Goal: Information Seeking & Learning: Compare options

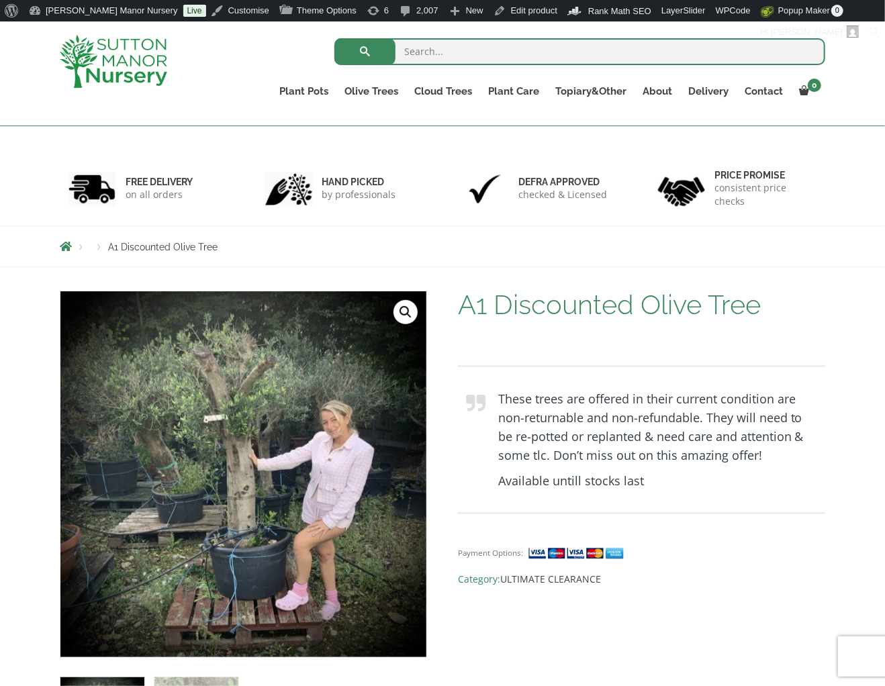
scroll to position [67, 0]
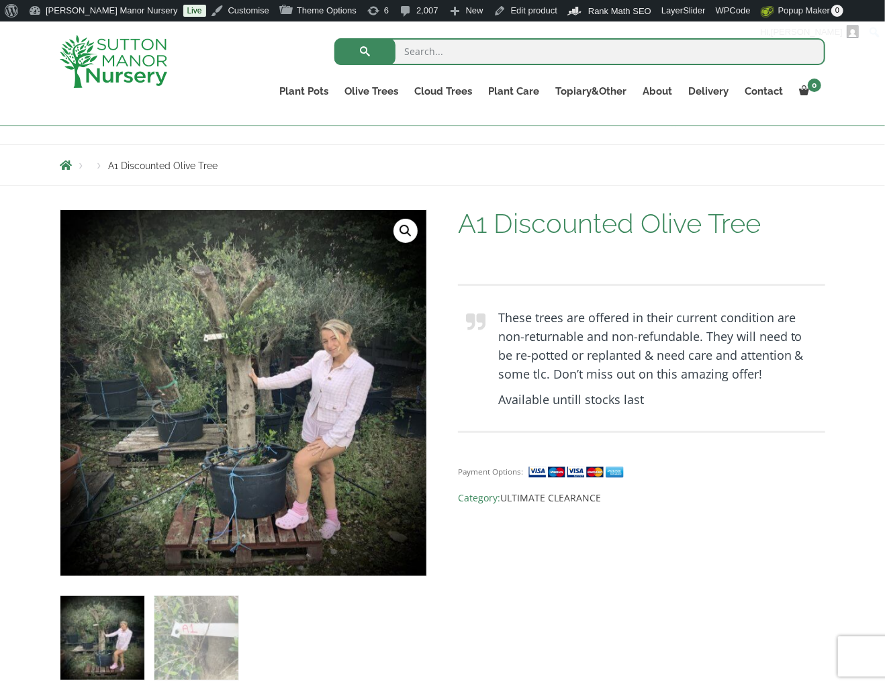
scroll to position [134, 0]
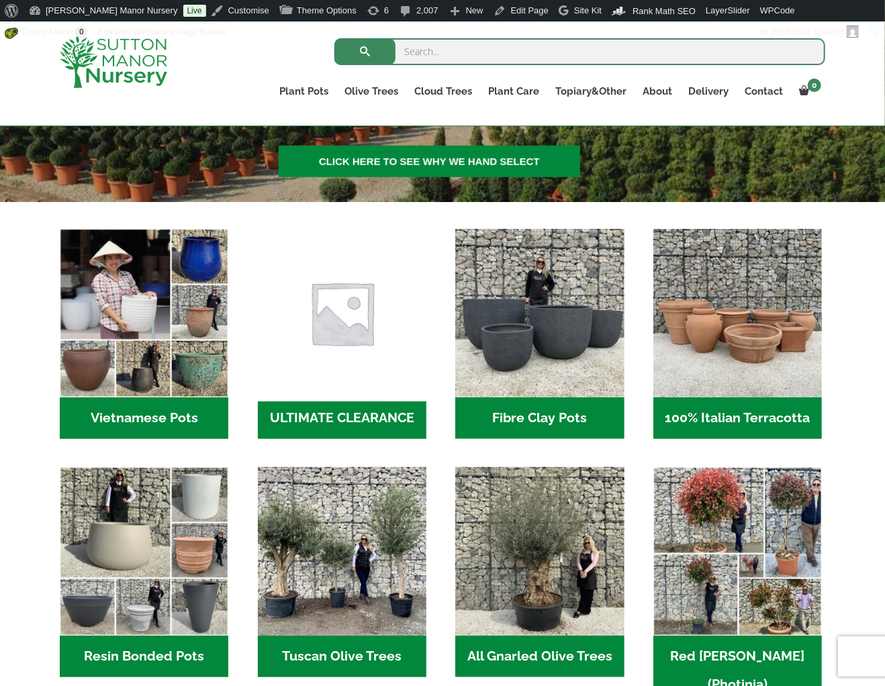
scroll to position [312, 0]
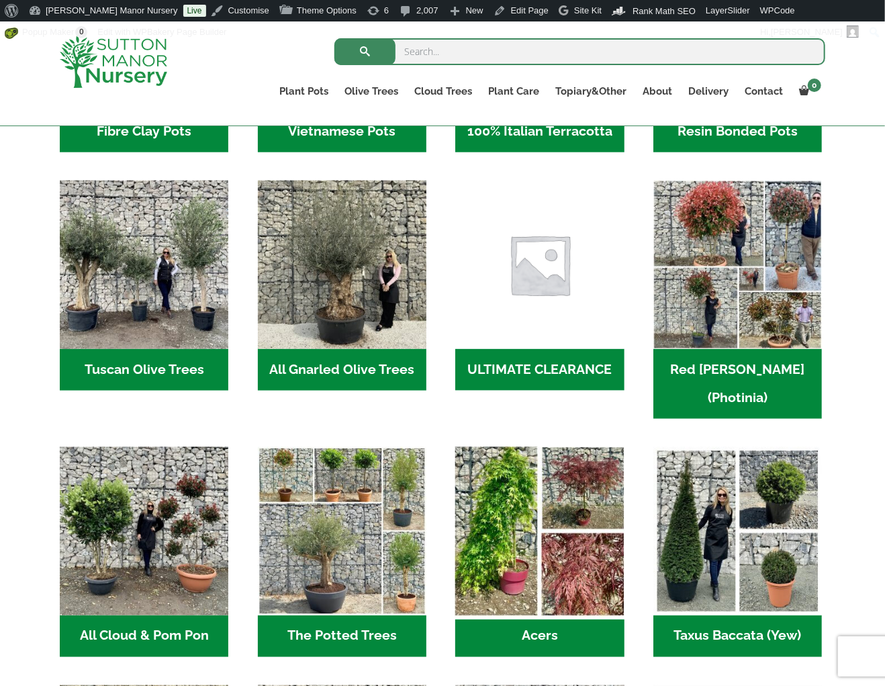
scroll to position [537, 0]
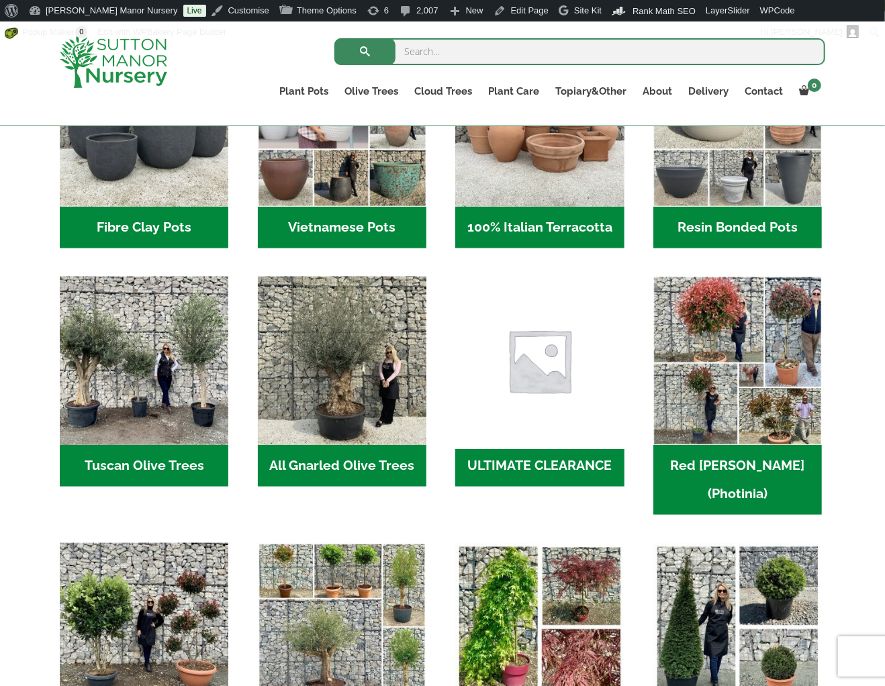
click at [555, 373] on img "Visit product category ULTIMATE CLEARANCE" at bounding box center [539, 361] width 177 height 177
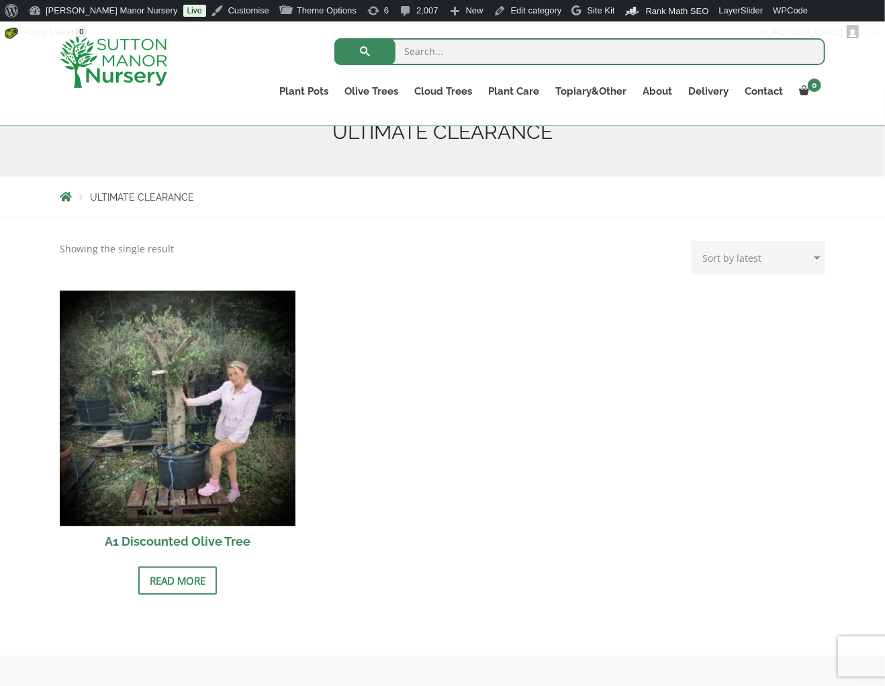
scroll to position [177, 0]
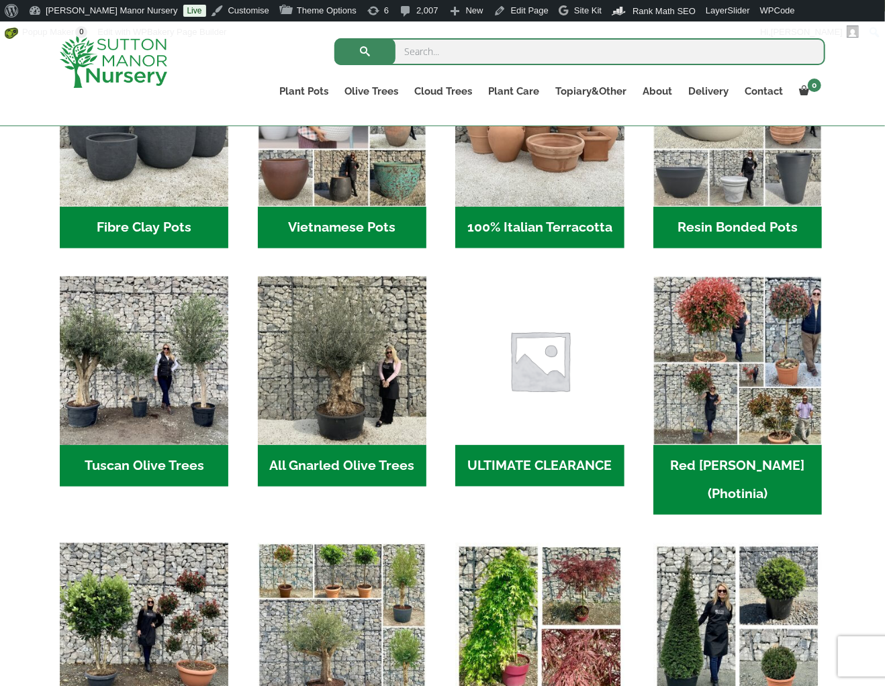
scroll to position [537, 0]
click at [535, 394] on img "Visit product category ULTIMATE CLEARANCE" at bounding box center [539, 361] width 177 height 177
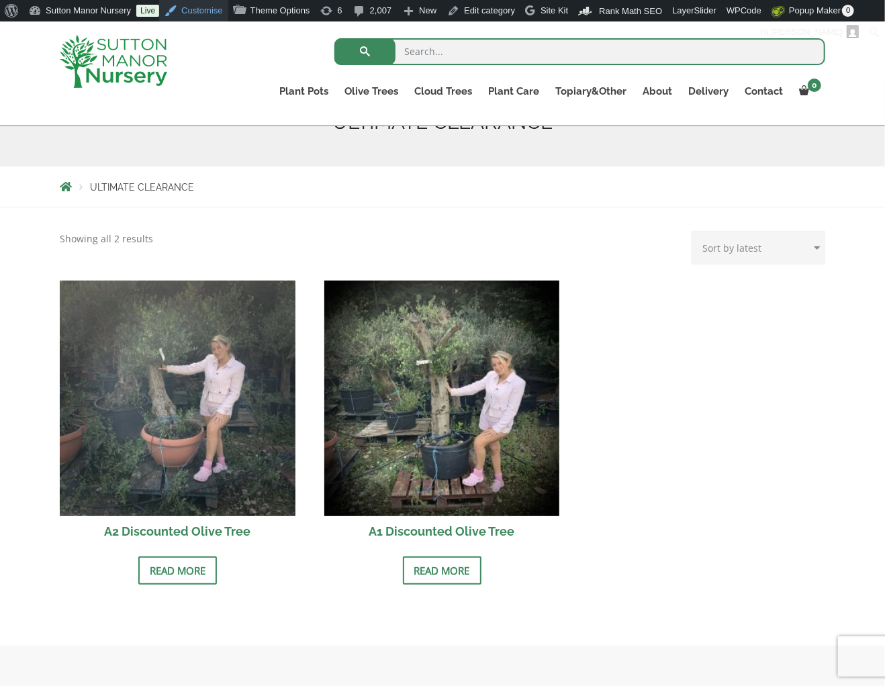
scroll to position [201, 0]
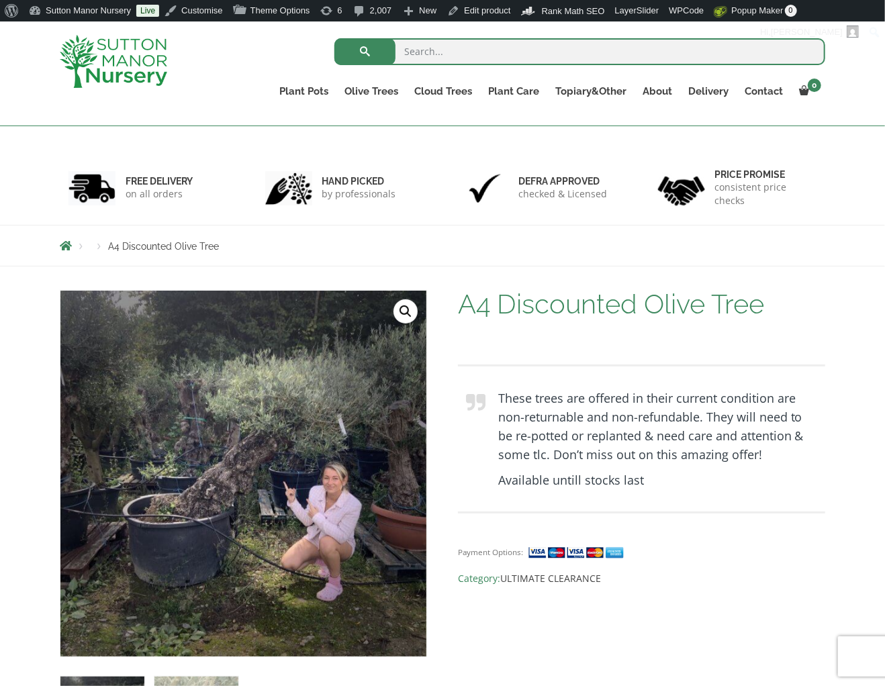
scroll to position [67, 0]
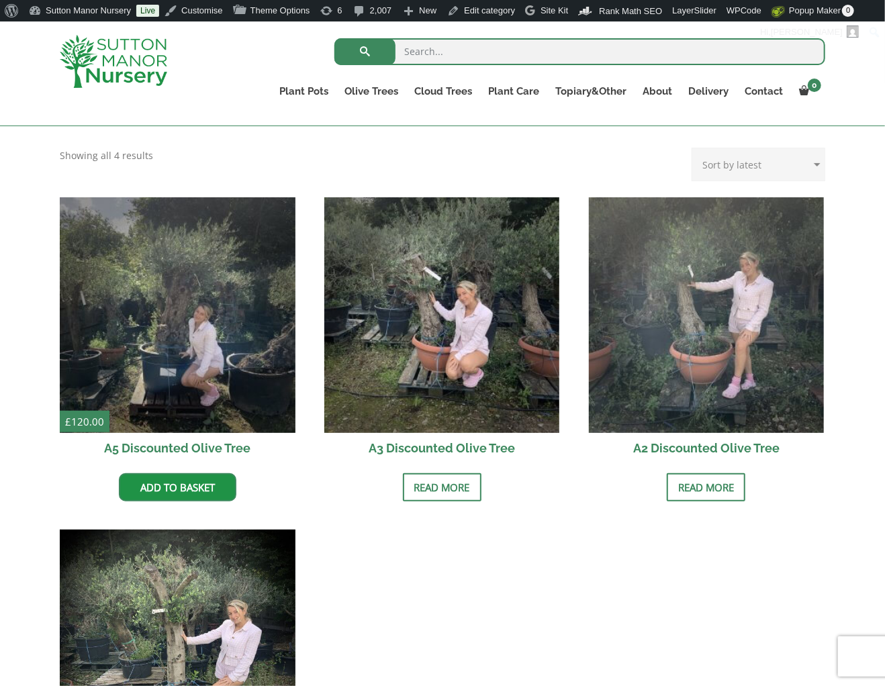
scroll to position [269, 0]
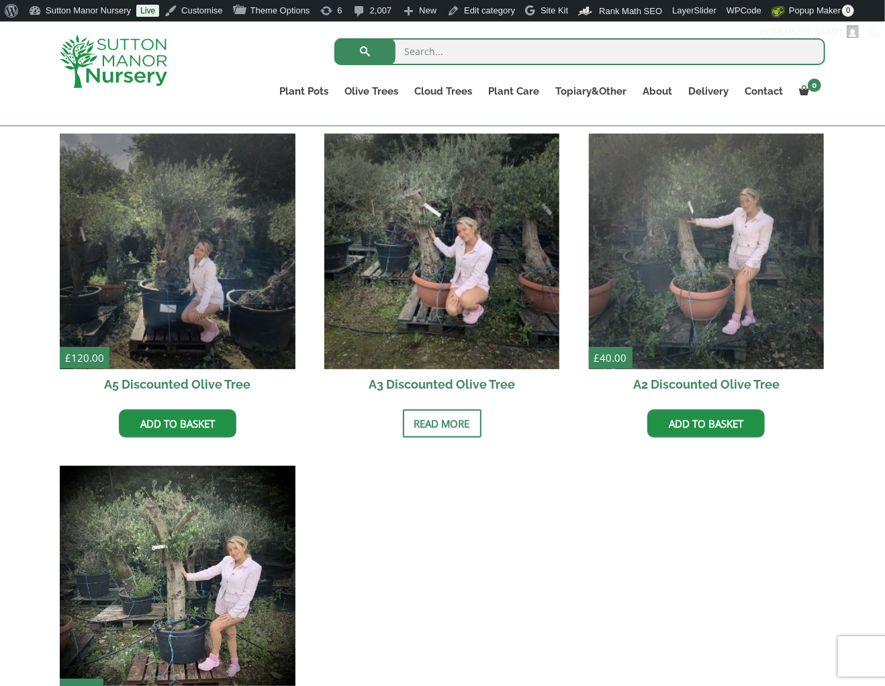
scroll to position [335, 0]
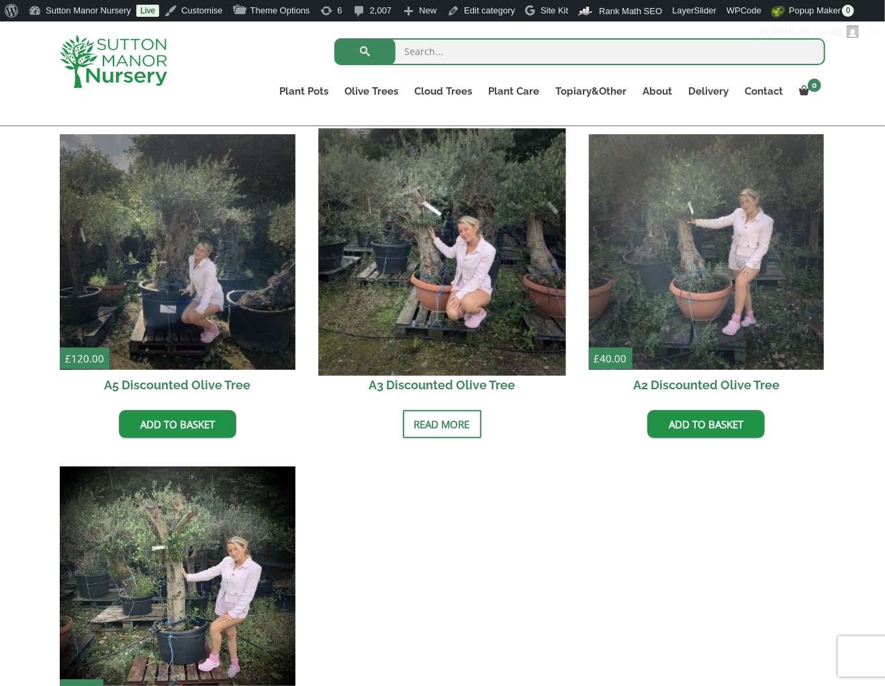
click at [468, 246] on img at bounding box center [441, 251] width 247 height 247
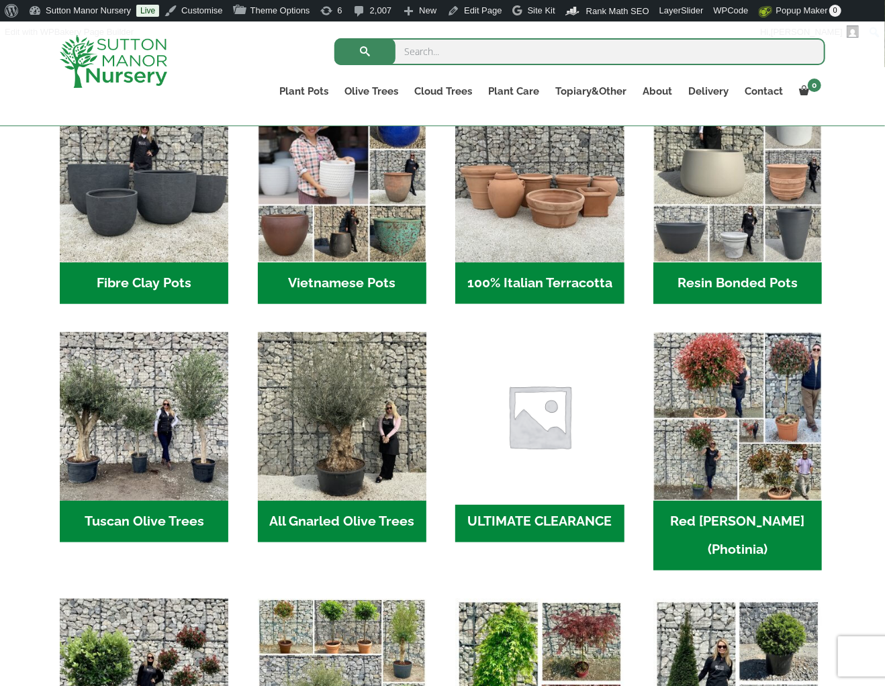
scroll to position [470, 0]
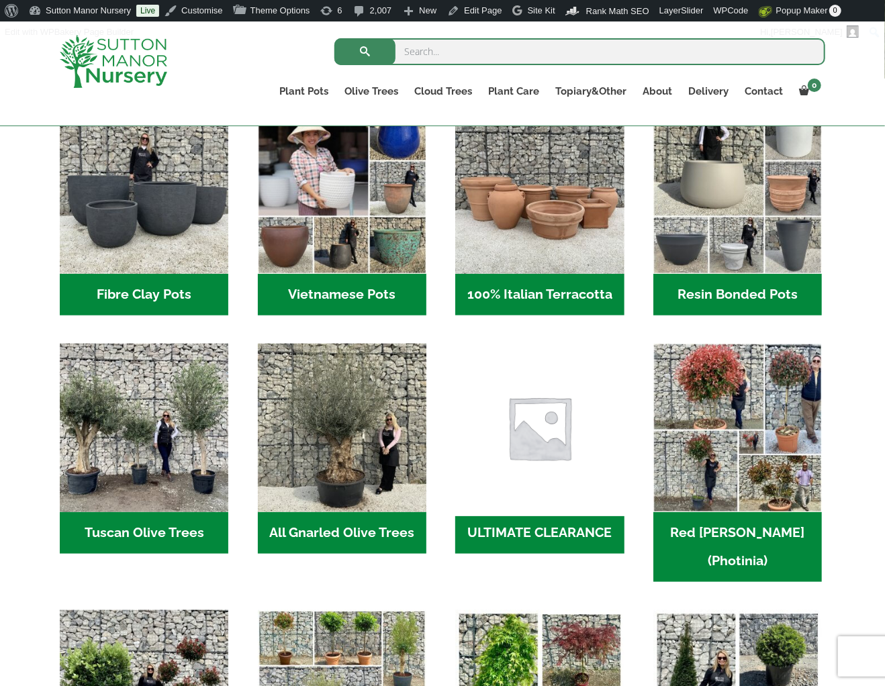
click at [510, 427] on img "Visit product category ULTIMATE CLEARANCE" at bounding box center [539, 428] width 177 height 177
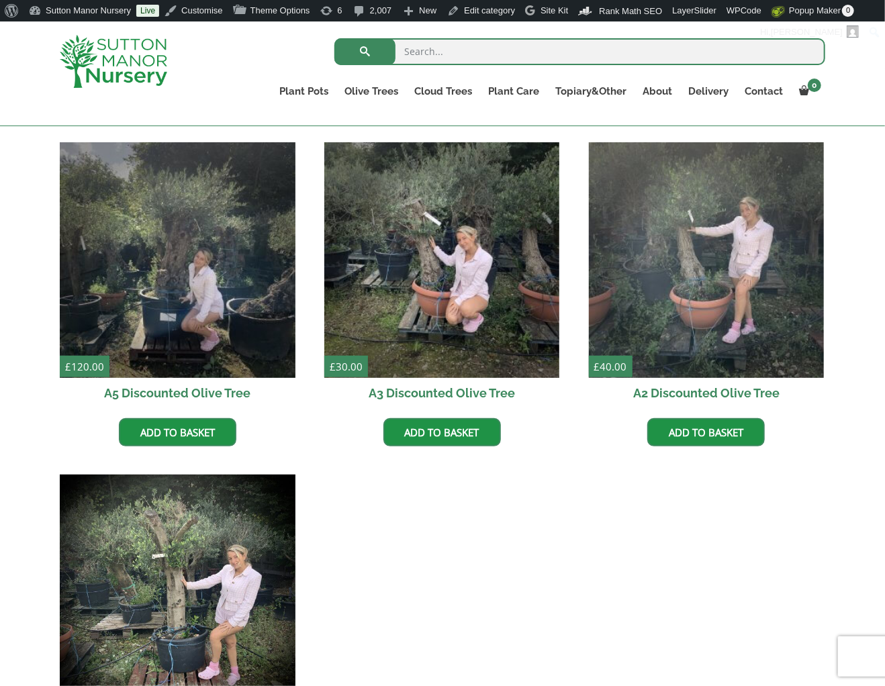
scroll to position [244, 0]
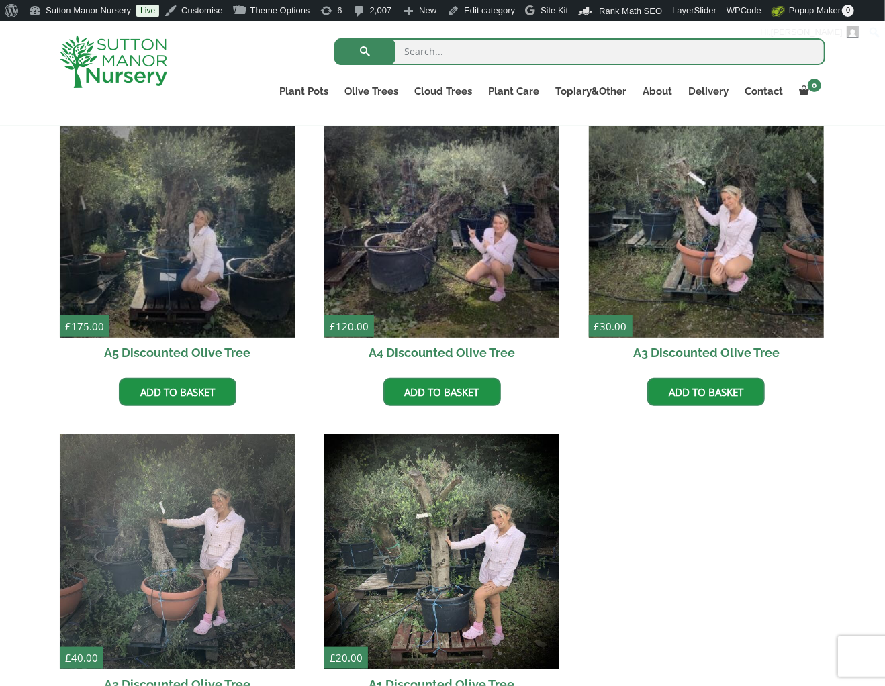
scroll to position [379, 0]
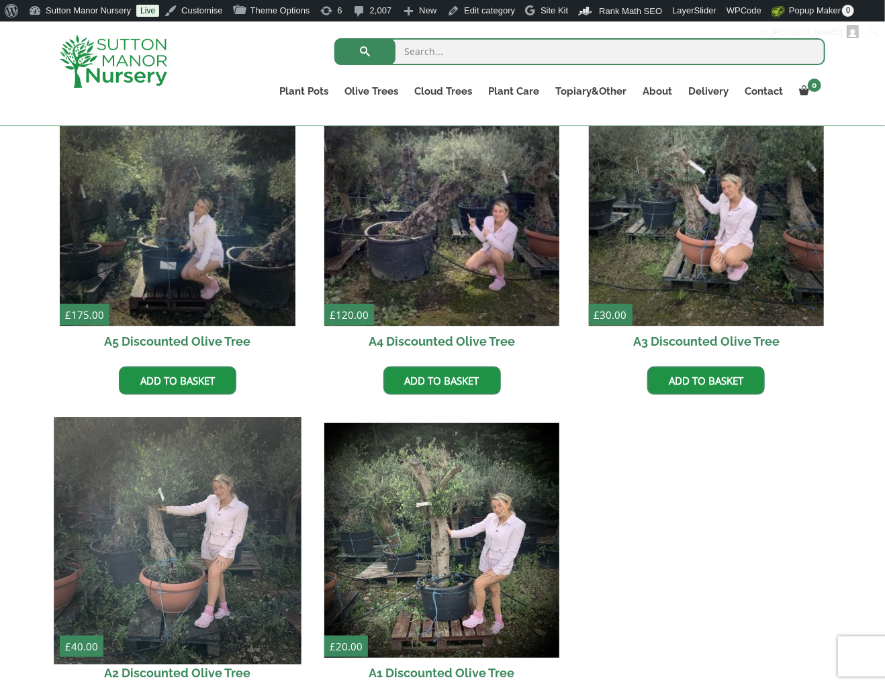
click at [167, 547] on img at bounding box center [177, 540] width 247 height 247
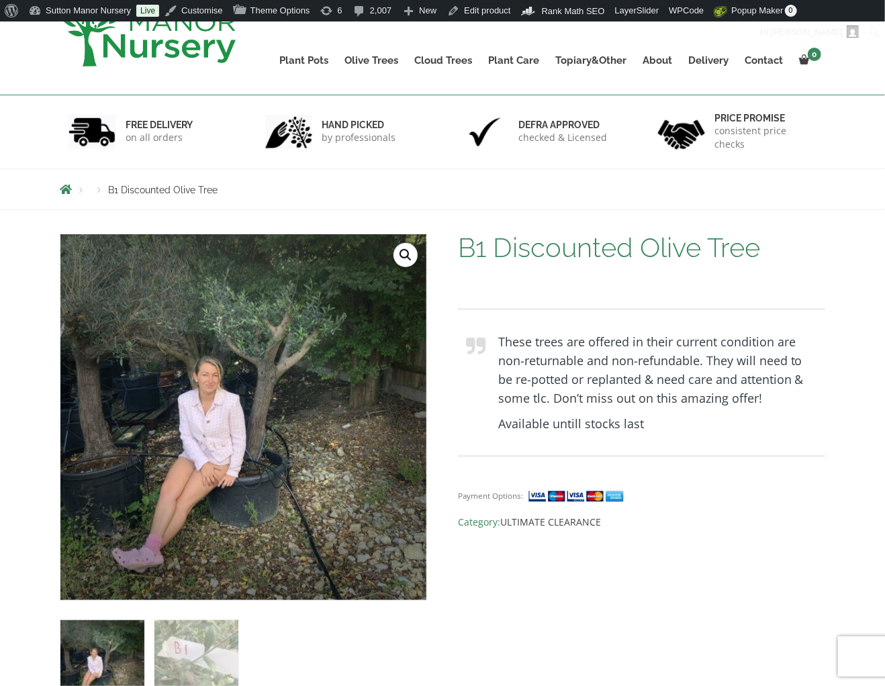
scroll to position [134, 0]
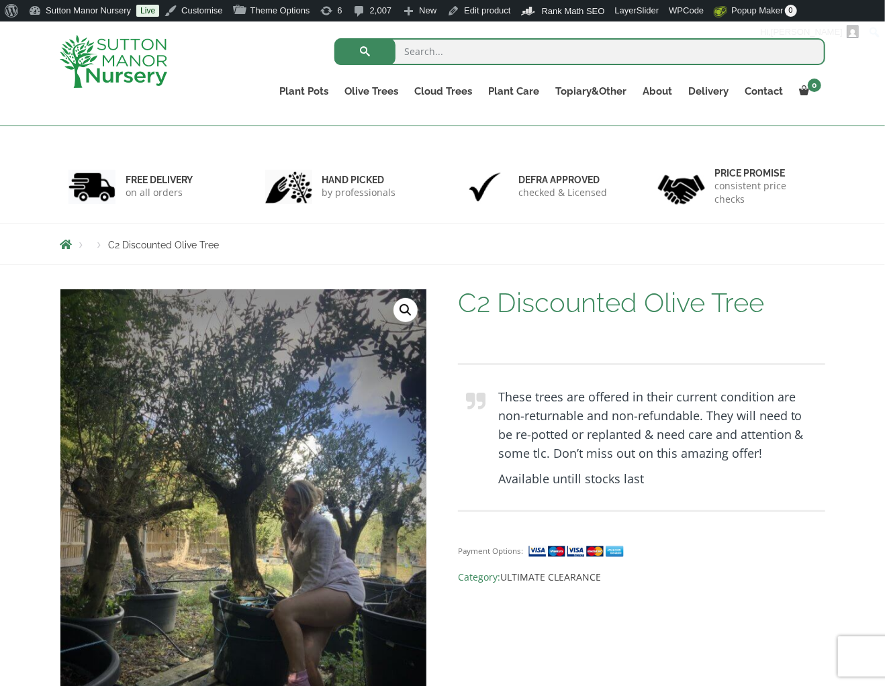
drag, startPoint x: 304, startPoint y: 241, endPoint x: 294, endPoint y: 233, distance: 12.9
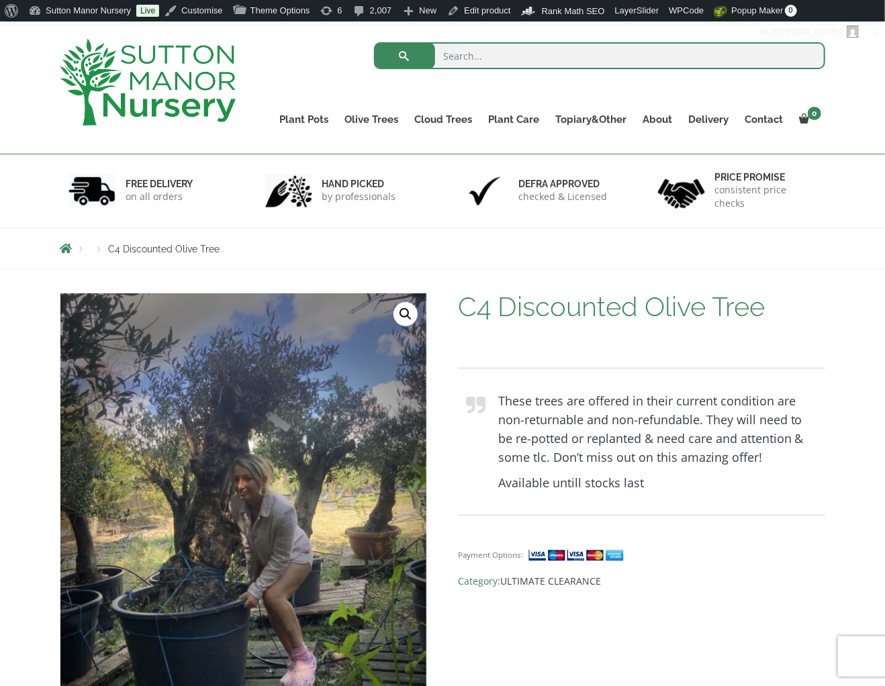
scroll to position [67, 0]
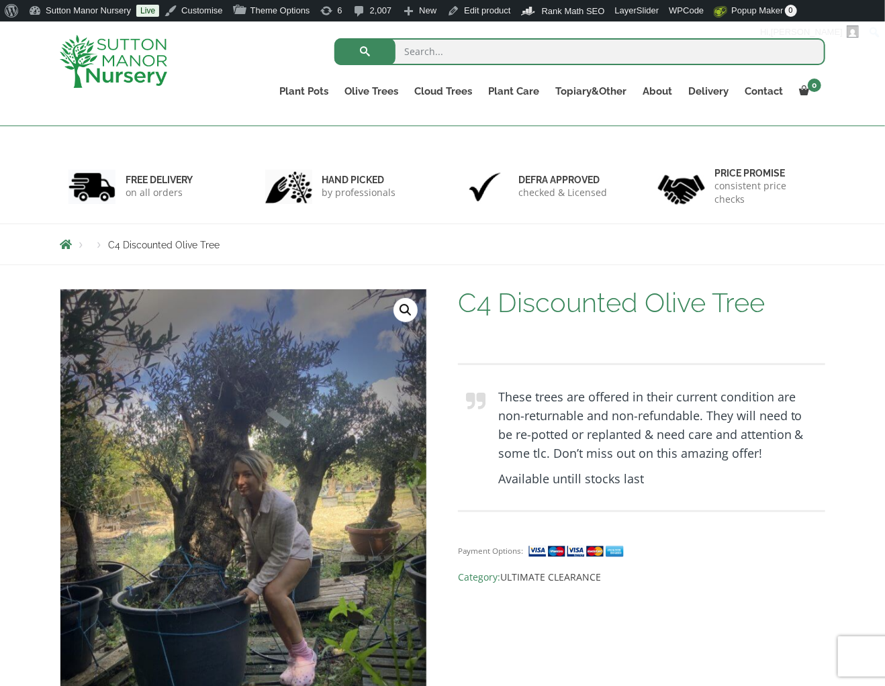
drag, startPoint x: 518, startPoint y: 439, endPoint x: 510, endPoint y: 428, distance: 13.3
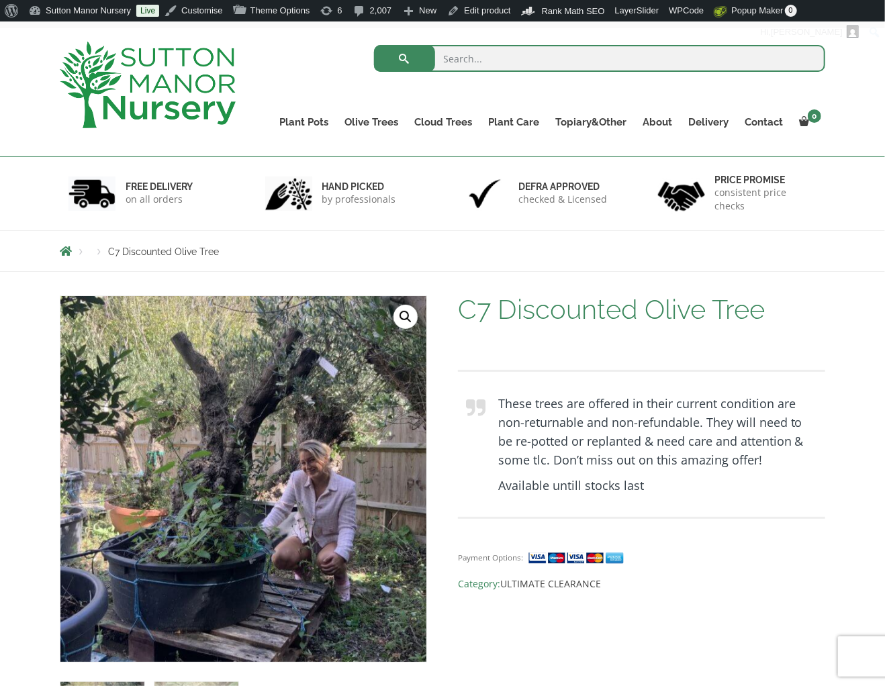
scroll to position [67, 0]
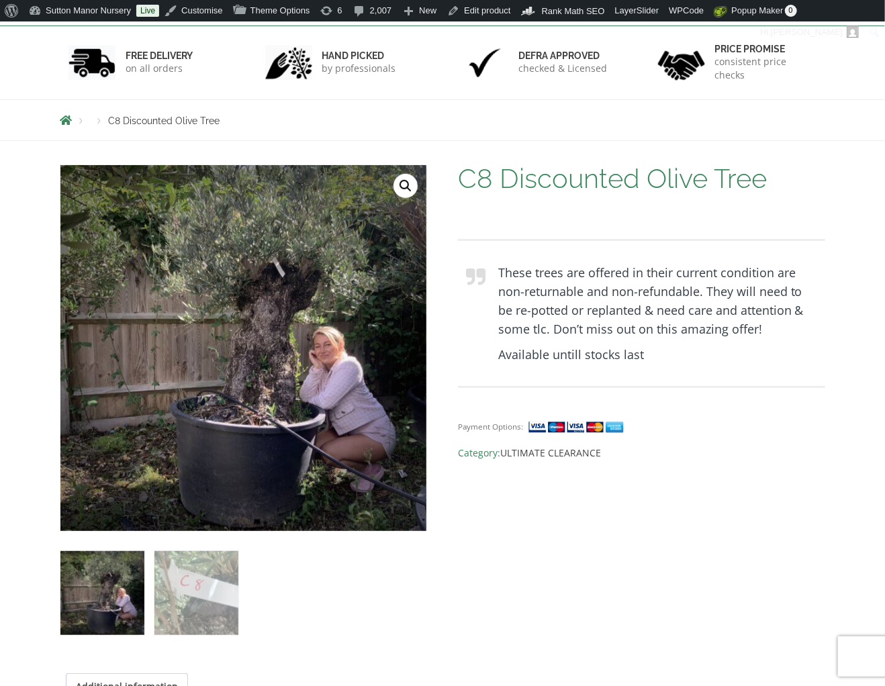
scroll to position [201, 0]
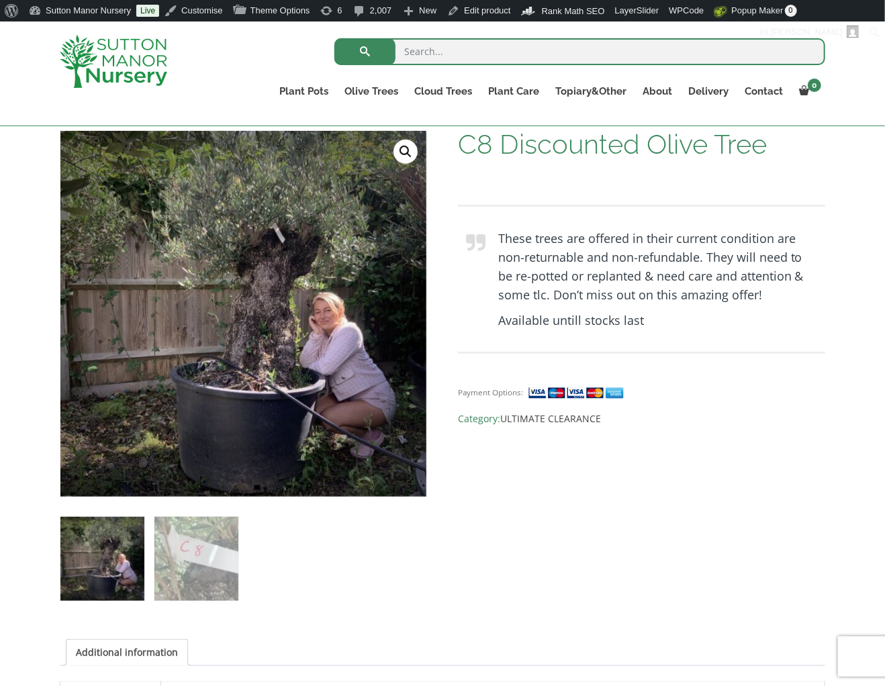
drag, startPoint x: 582, startPoint y: 455, endPoint x: 581, endPoint y: 448, distance: 6.7
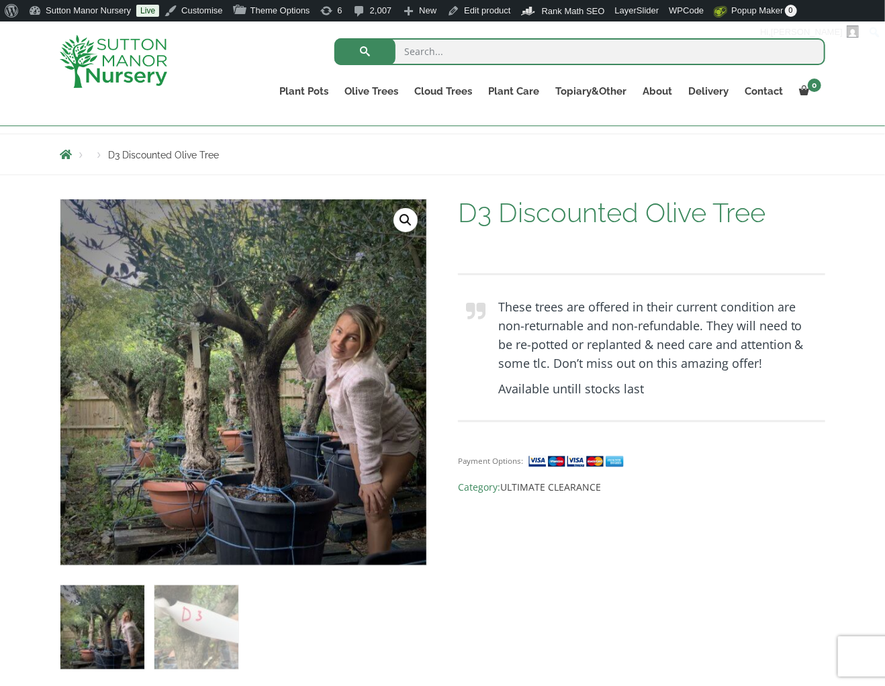
scroll to position [134, 0]
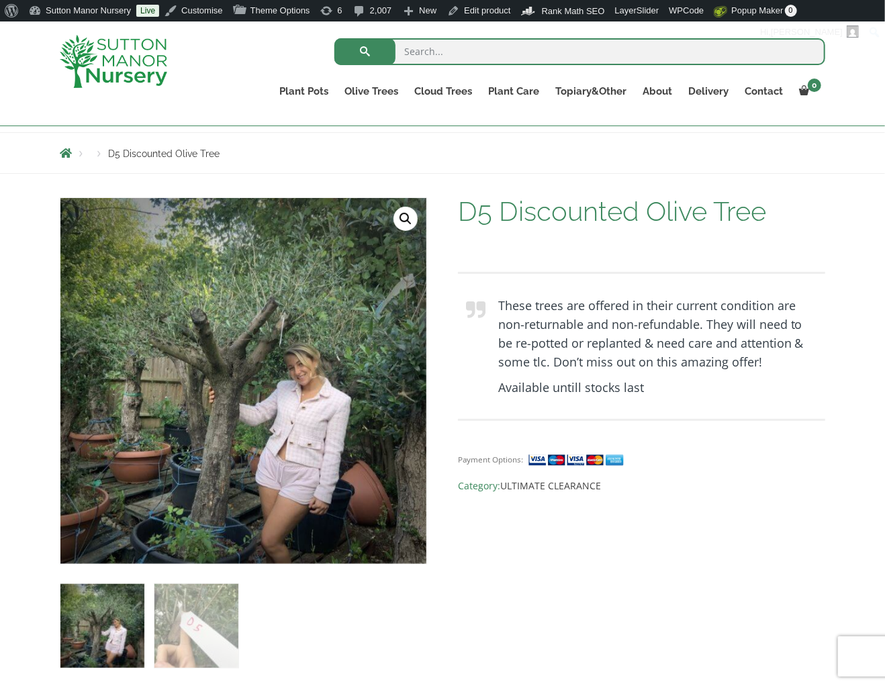
drag, startPoint x: 580, startPoint y: 544, endPoint x: 576, endPoint y: 537, distance: 8.8
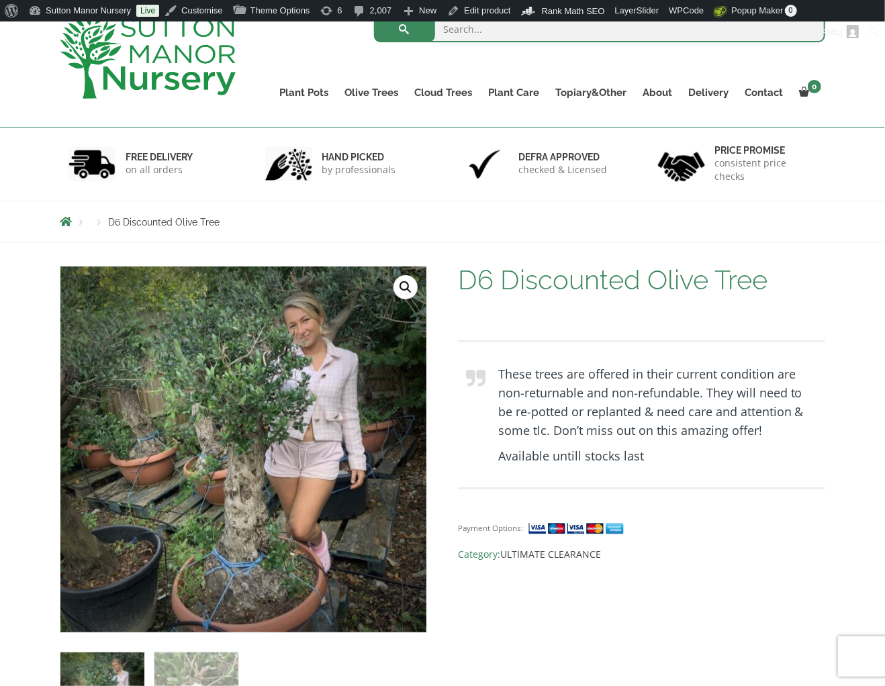
scroll to position [134, 0]
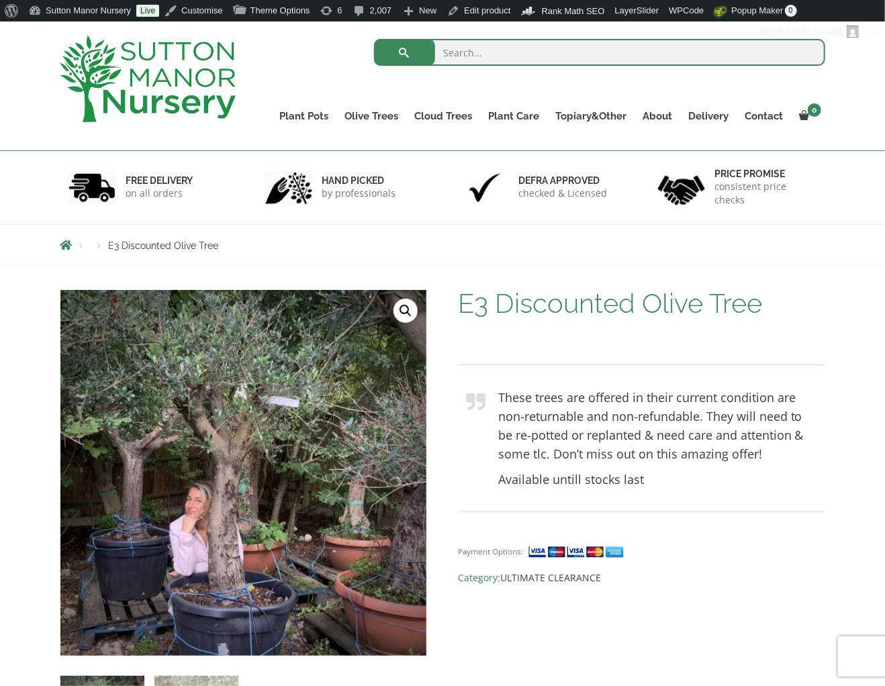
scroll to position [67, 0]
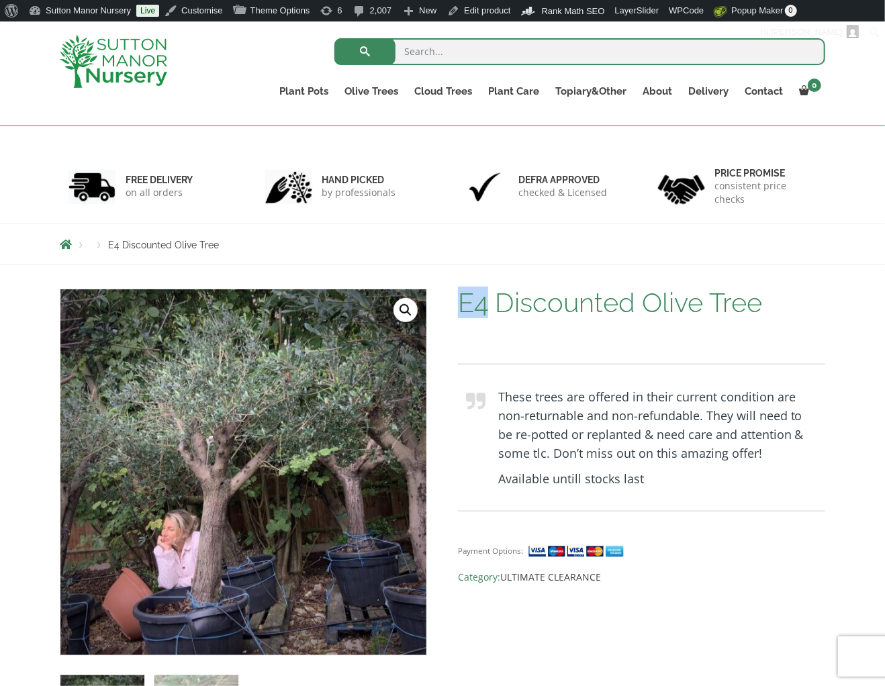
drag, startPoint x: 491, startPoint y: 300, endPoint x: 465, endPoint y: 300, distance: 26.2
click at [465, 300] on h1 "E4 Discounted Olive Tree" at bounding box center [641, 303] width 367 height 28
click at [574, 381] on blockquote "These trees are offered in their current condition are non-returnable and non-r…" at bounding box center [641, 437] width 367 height 149
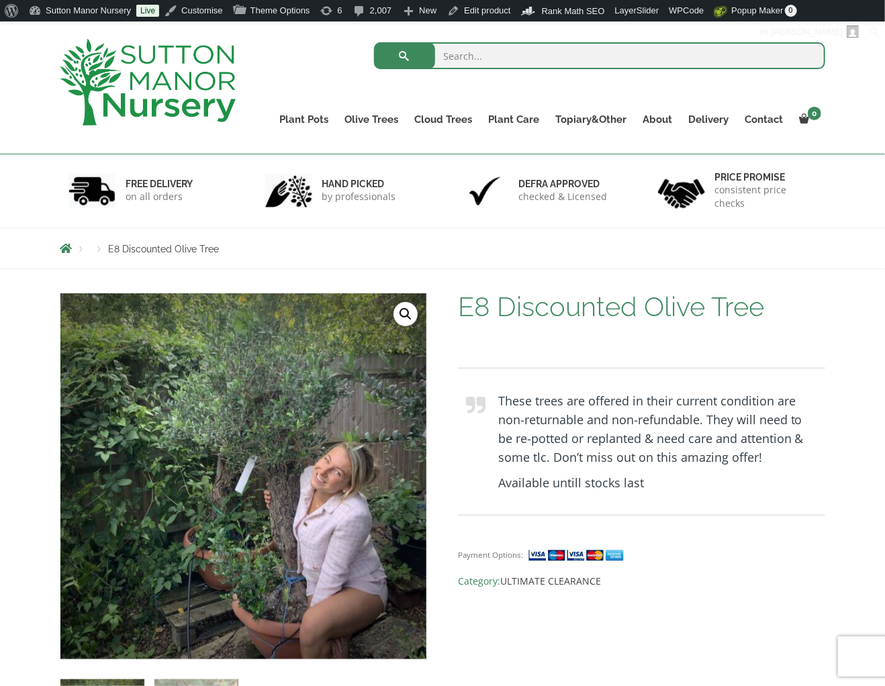
scroll to position [67, 0]
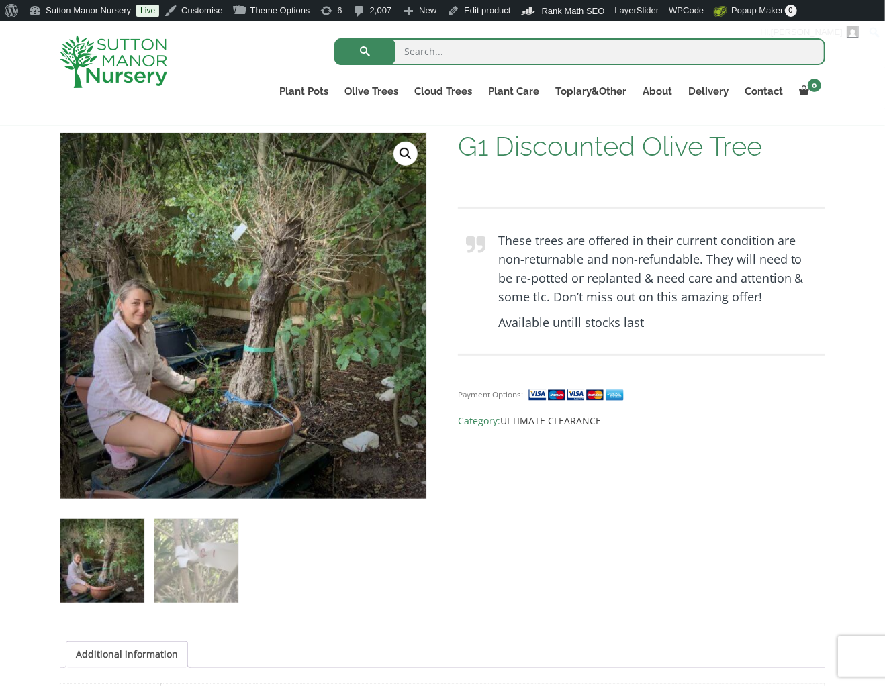
scroll to position [134, 0]
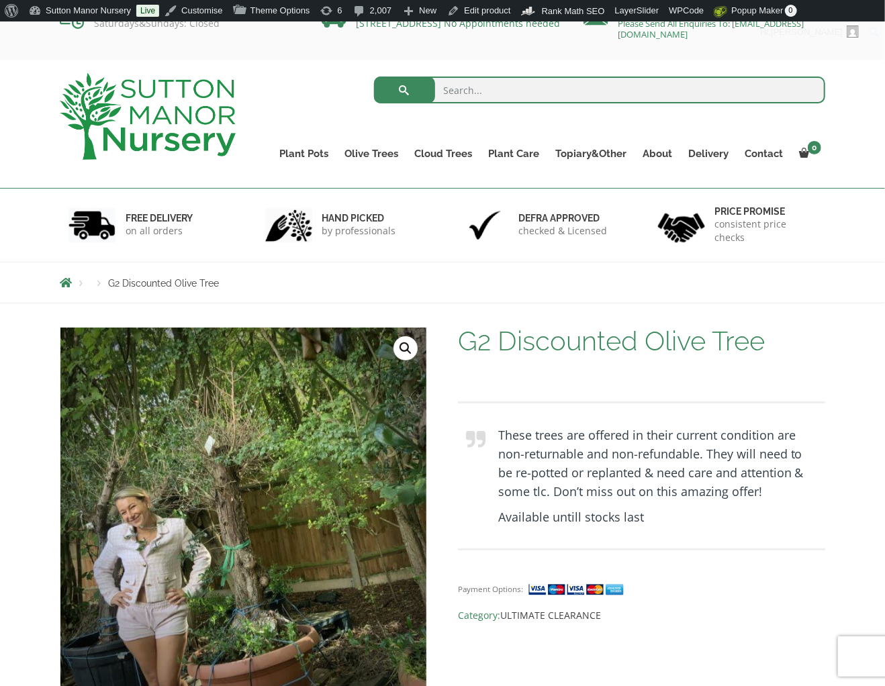
scroll to position [67, 0]
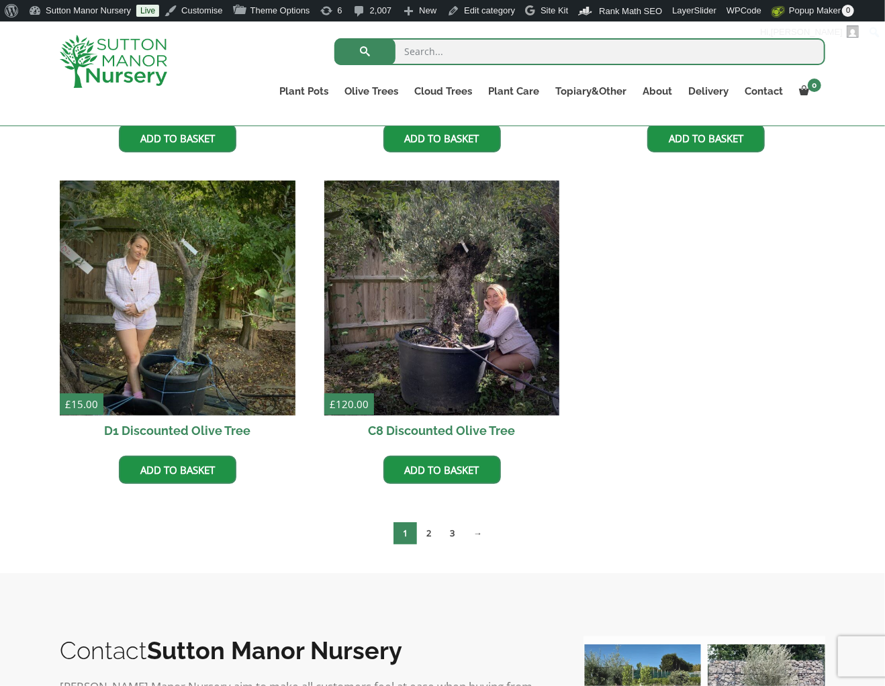
scroll to position [2283, 0]
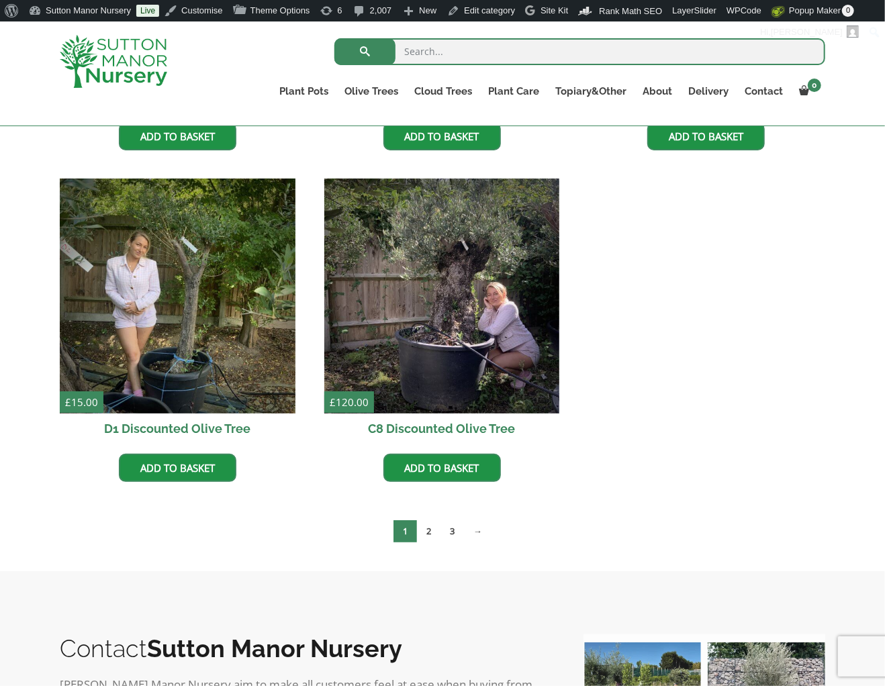
drag, startPoint x: 722, startPoint y: 314, endPoint x: 716, endPoint y: 270, distance: 44.1
